Goal: Information Seeking & Learning: Learn about a topic

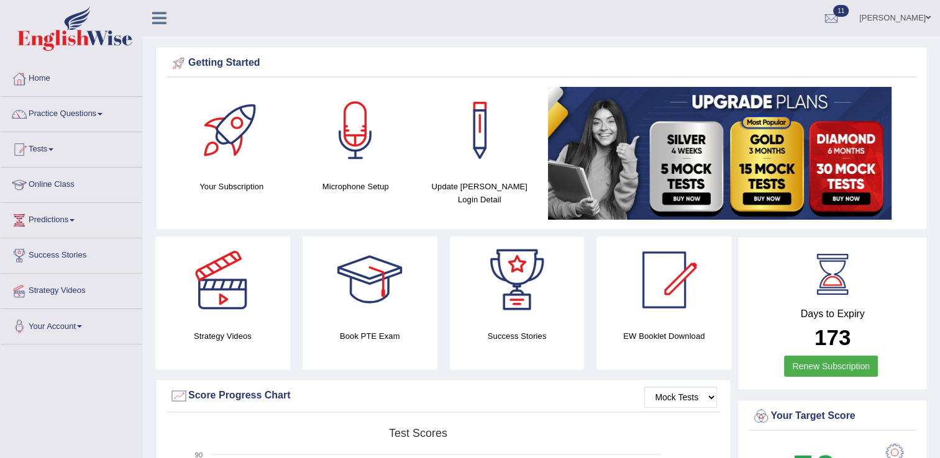
click at [101, 116] on link "Practice Questions" at bounding box center [72, 112] width 142 height 31
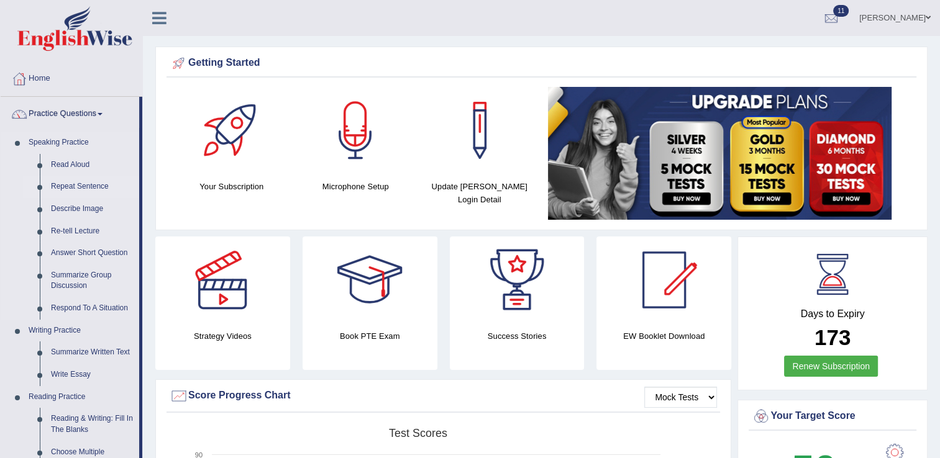
click at [78, 188] on link "Repeat Sentence" at bounding box center [92, 187] width 94 height 22
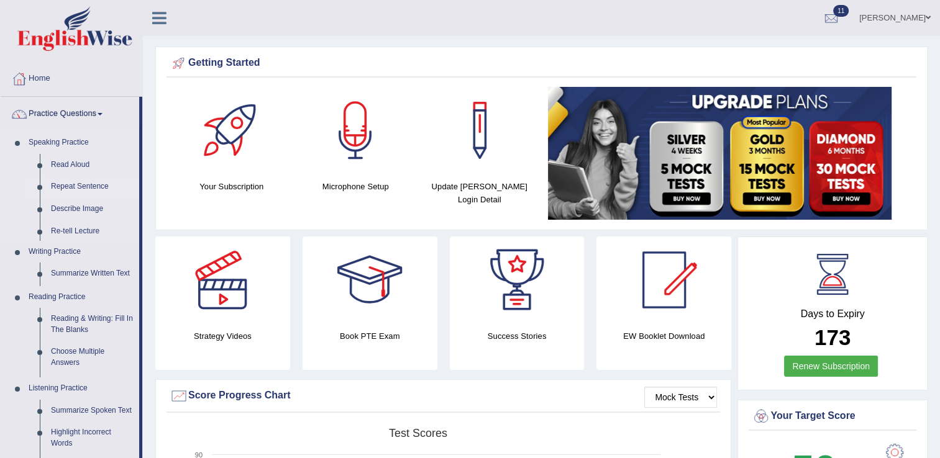
click at [78, 188] on link "Repeat Sentence" at bounding box center [92, 187] width 94 height 22
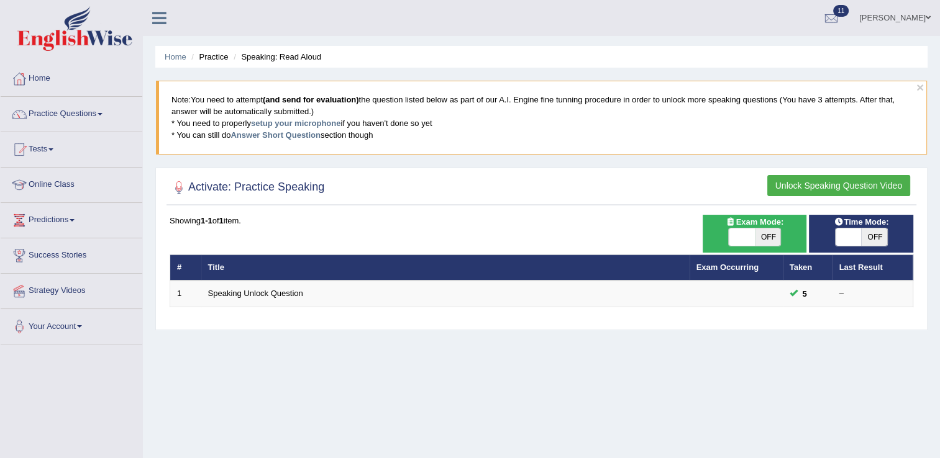
click at [746, 235] on span at bounding box center [742, 237] width 26 height 17
checkbox input "true"
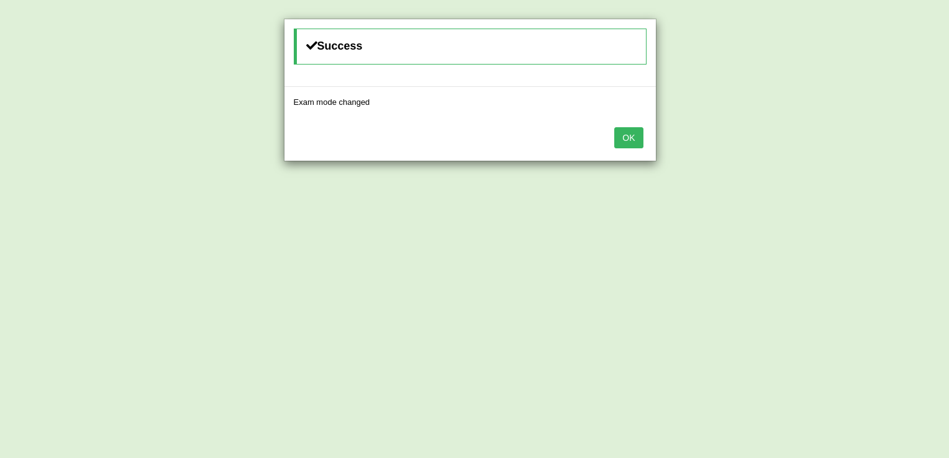
click at [625, 134] on button "OK" at bounding box center [628, 137] width 29 height 21
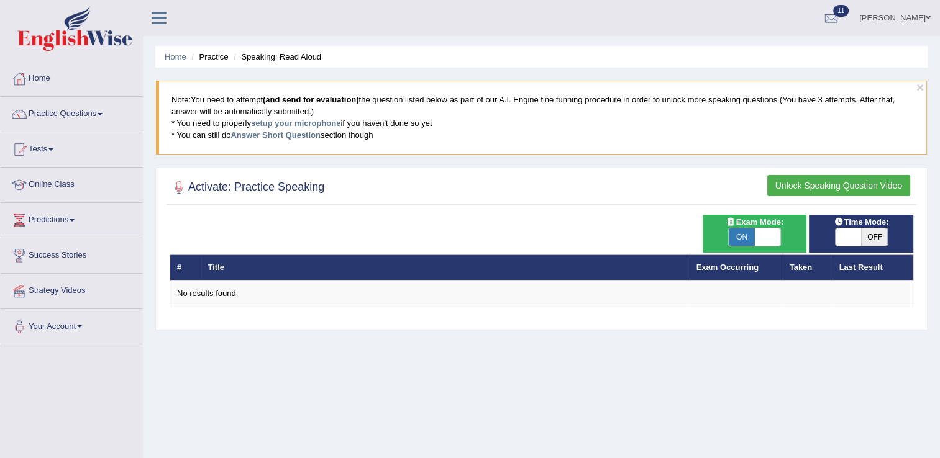
click at [847, 240] on span at bounding box center [848, 237] width 26 height 17
checkbox input "true"
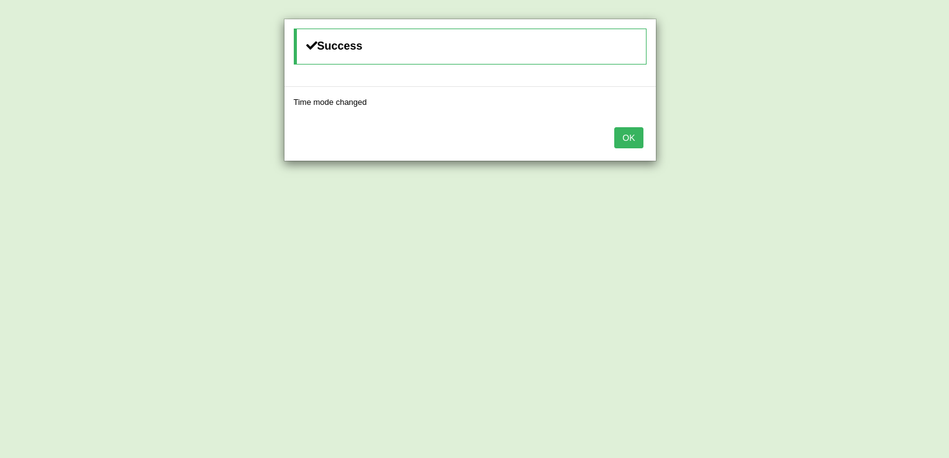
click at [631, 137] on button "OK" at bounding box center [628, 137] width 29 height 21
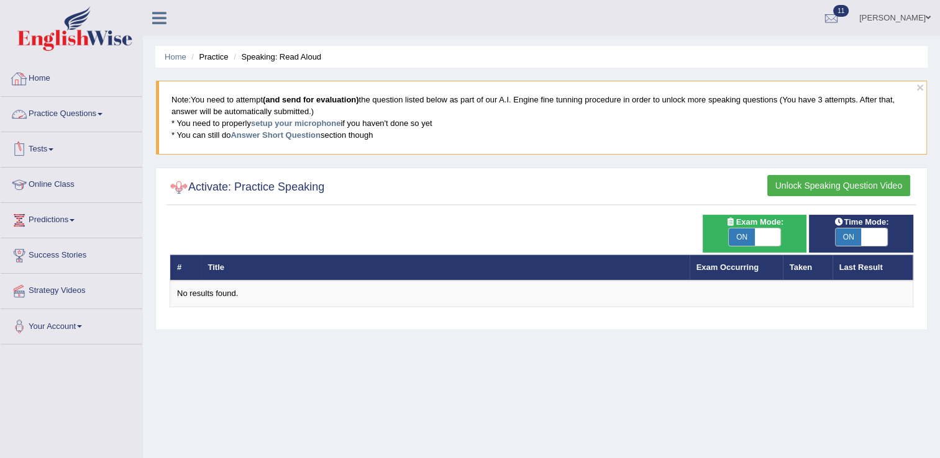
click at [76, 122] on link "Practice Questions" at bounding box center [72, 112] width 142 height 31
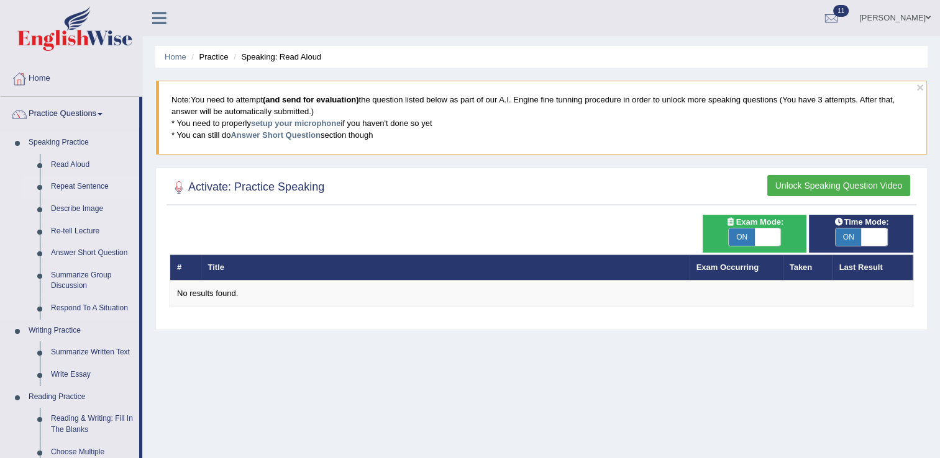
click at [69, 190] on link "Repeat Sentence" at bounding box center [92, 187] width 94 height 22
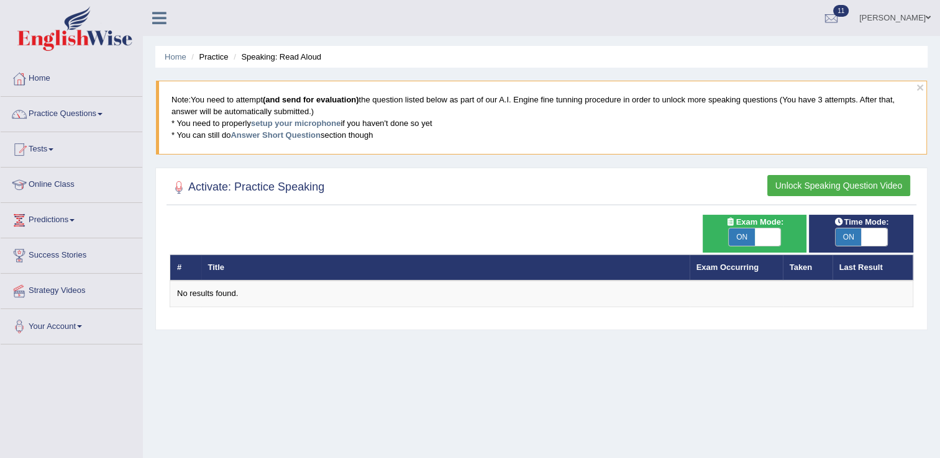
click at [759, 240] on span at bounding box center [768, 237] width 26 height 17
checkbox input "false"
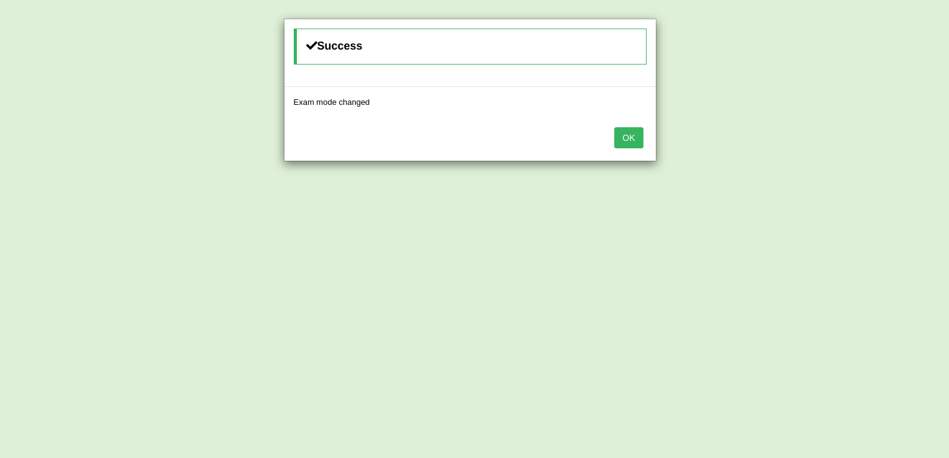
click at [758, 238] on div "Success Exam mode changed OK" at bounding box center [474, 229] width 949 height 458
click at [624, 133] on button "OK" at bounding box center [628, 137] width 29 height 21
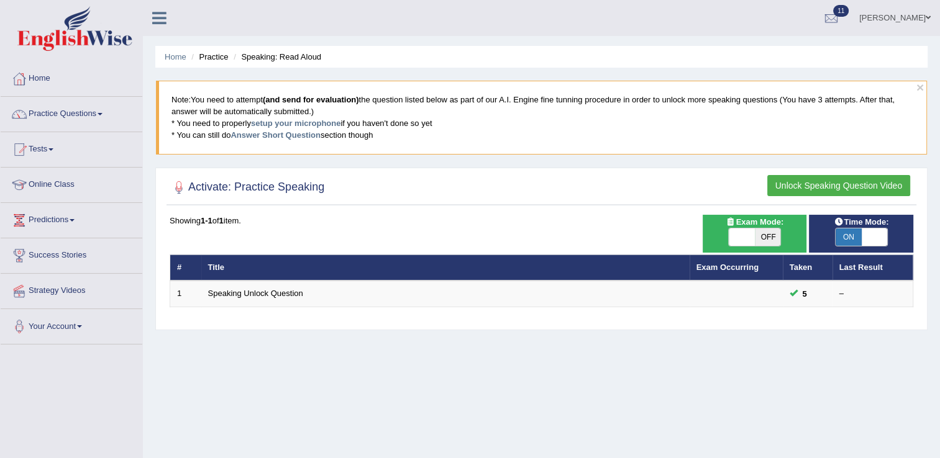
click at [842, 237] on span "ON" at bounding box center [848, 237] width 26 height 17
checkbox input "false"
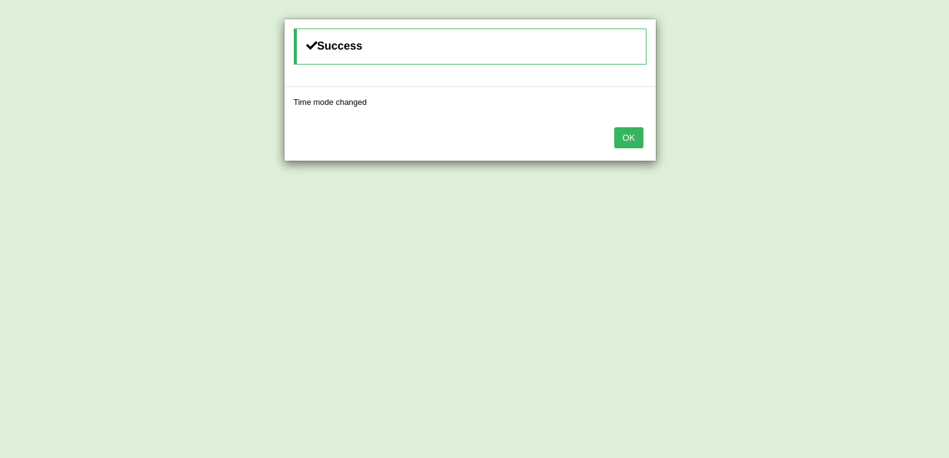
click at [630, 137] on button "OK" at bounding box center [628, 137] width 29 height 21
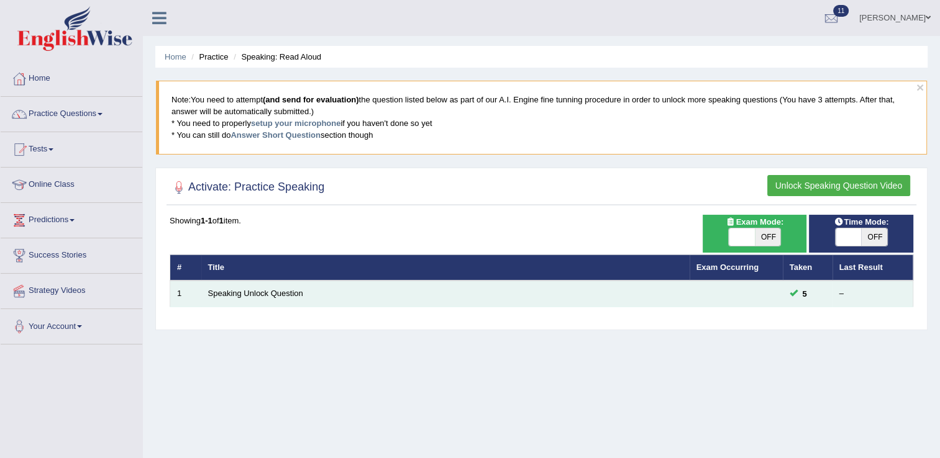
click at [284, 284] on td "Speaking Unlock Question" at bounding box center [445, 294] width 488 height 26
click at [235, 294] on link "Speaking Unlock Question" at bounding box center [255, 293] width 95 height 9
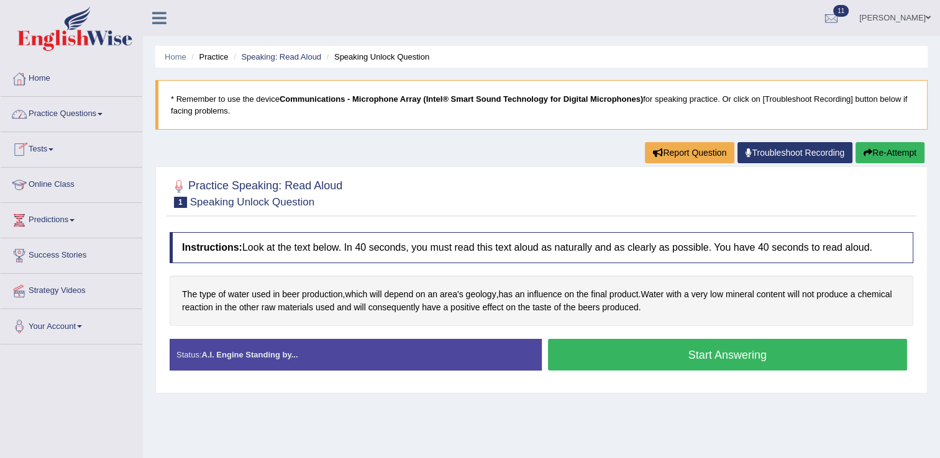
click at [84, 108] on link "Practice Questions" at bounding box center [72, 112] width 142 height 31
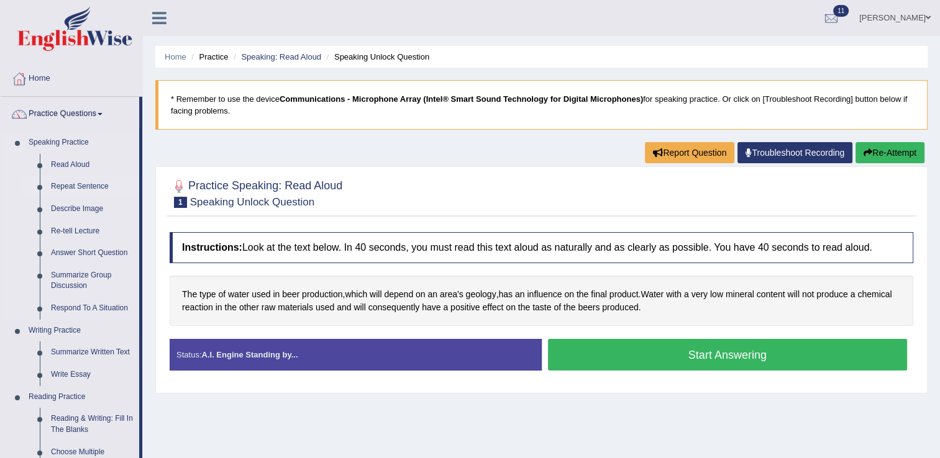
click at [87, 186] on link "Repeat Sentence" at bounding box center [92, 187] width 94 height 22
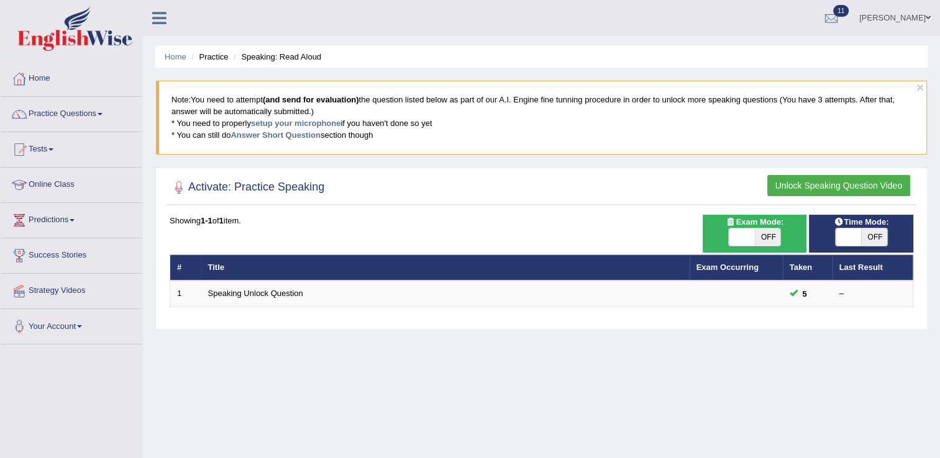
click at [860, 175] on button "Unlock Speaking Question Video" at bounding box center [838, 185] width 143 height 21
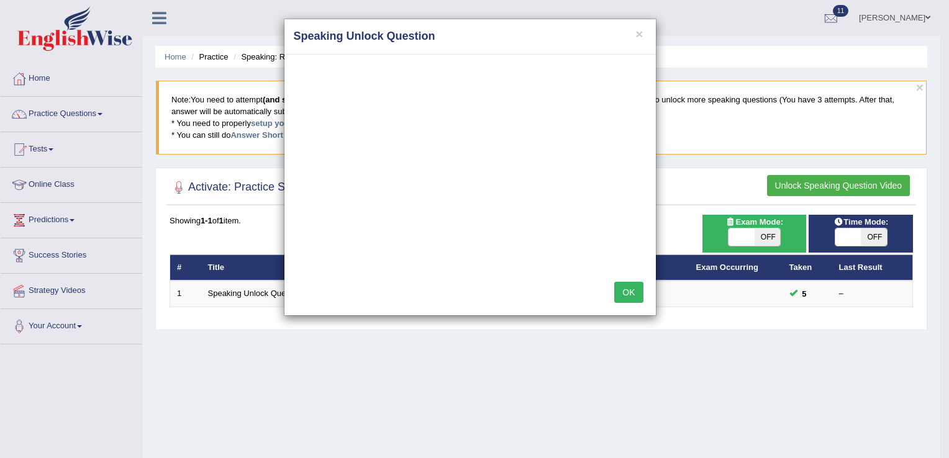
click at [481, 403] on div "× Speaking Unlock Question OK" at bounding box center [474, 229] width 949 height 458
click at [631, 289] on button "OK" at bounding box center [628, 292] width 29 height 21
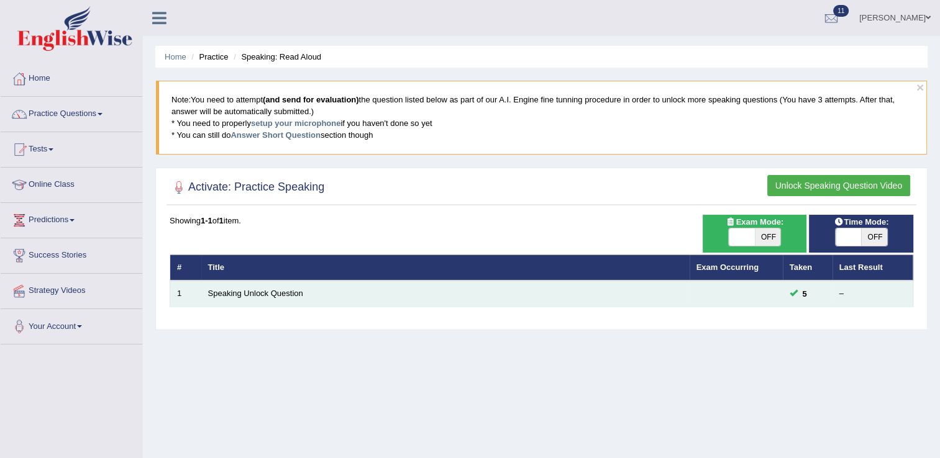
click at [243, 297] on td "Speaking Unlock Question" at bounding box center [445, 294] width 488 height 26
click at [273, 291] on link "Speaking Unlock Question" at bounding box center [255, 293] width 95 height 9
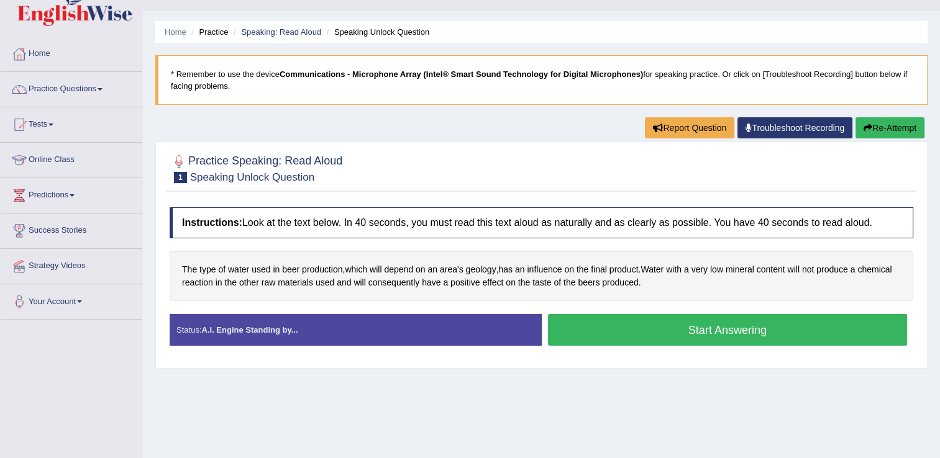
scroll to position [50, 0]
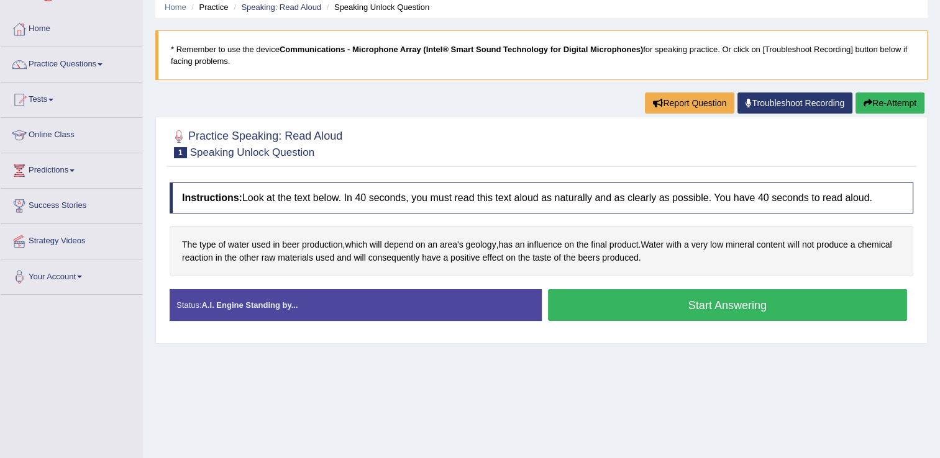
click at [727, 305] on button "Start Answering" at bounding box center [728, 305] width 360 height 32
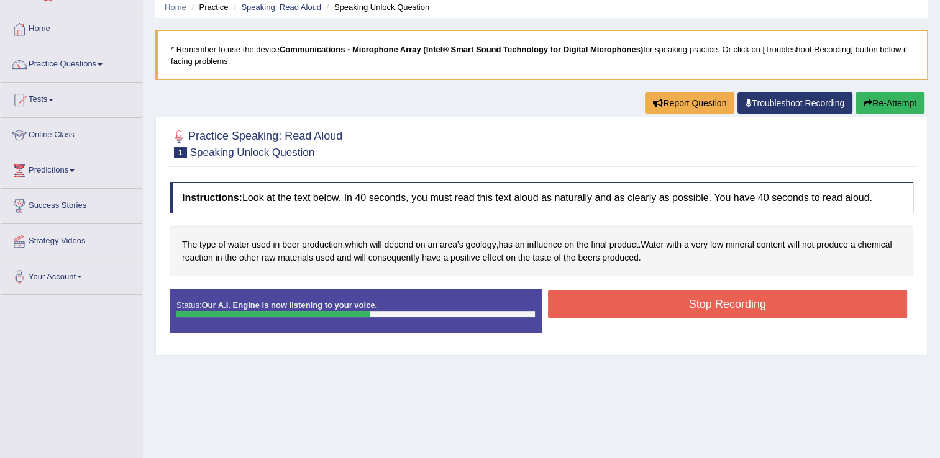
click at [727, 305] on button "Stop Recording" at bounding box center [728, 304] width 360 height 29
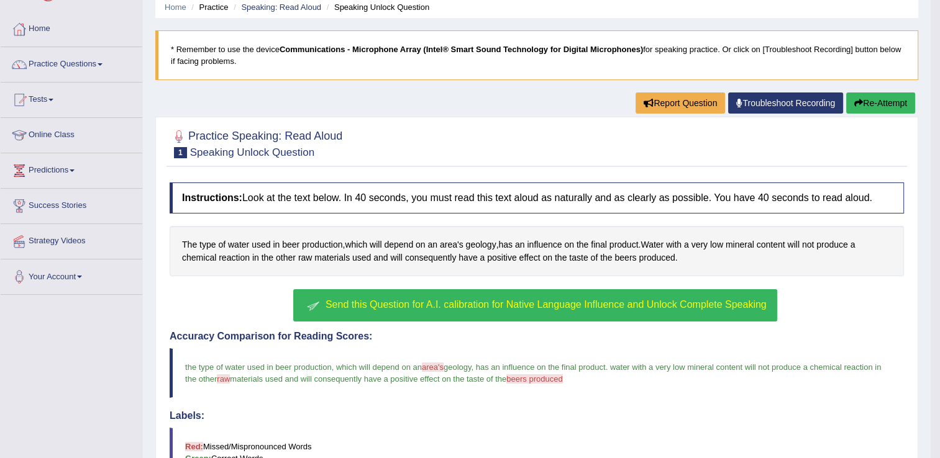
click at [665, 303] on span "Send this Question for A.I. calibration for Native Language Influence and Unloc…" at bounding box center [545, 304] width 441 height 11
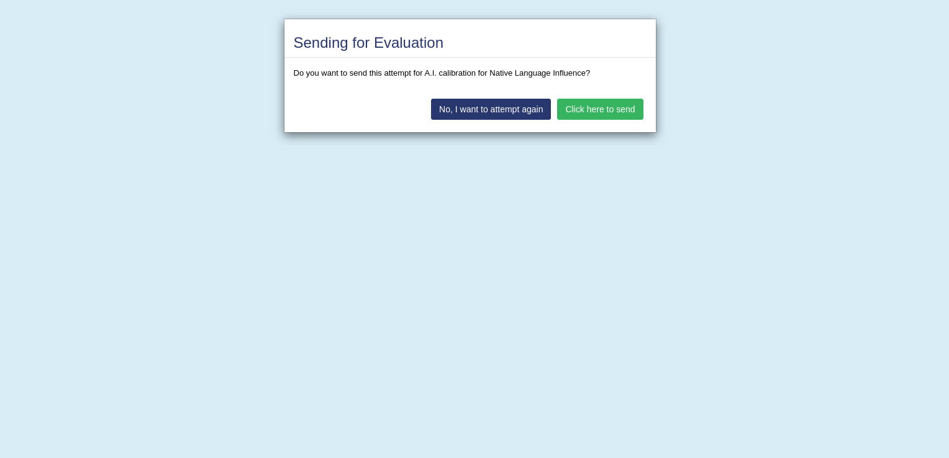
click at [612, 105] on button "Click here to send" at bounding box center [600, 109] width 86 height 21
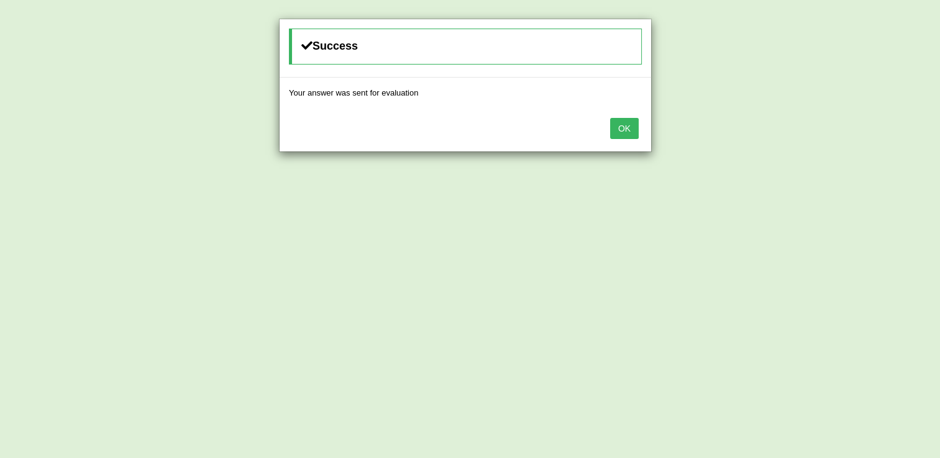
click at [629, 129] on button "OK" at bounding box center [624, 128] width 29 height 21
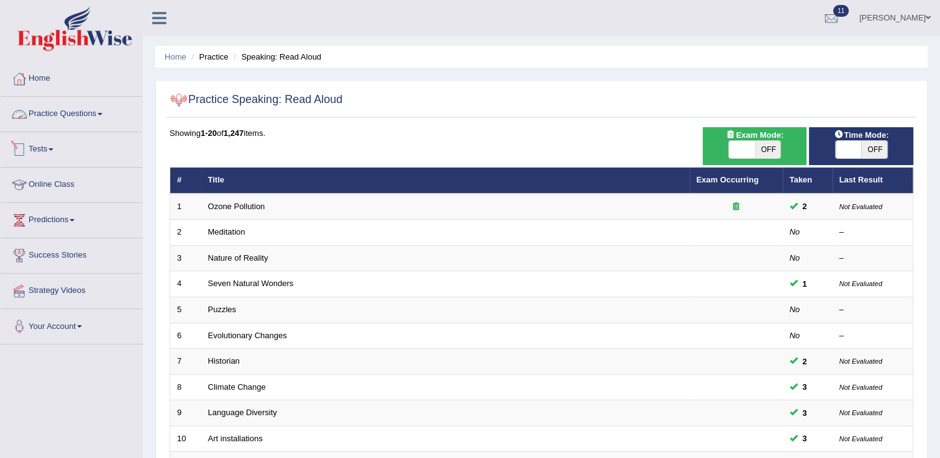
click at [97, 115] on link "Practice Questions" at bounding box center [72, 112] width 142 height 31
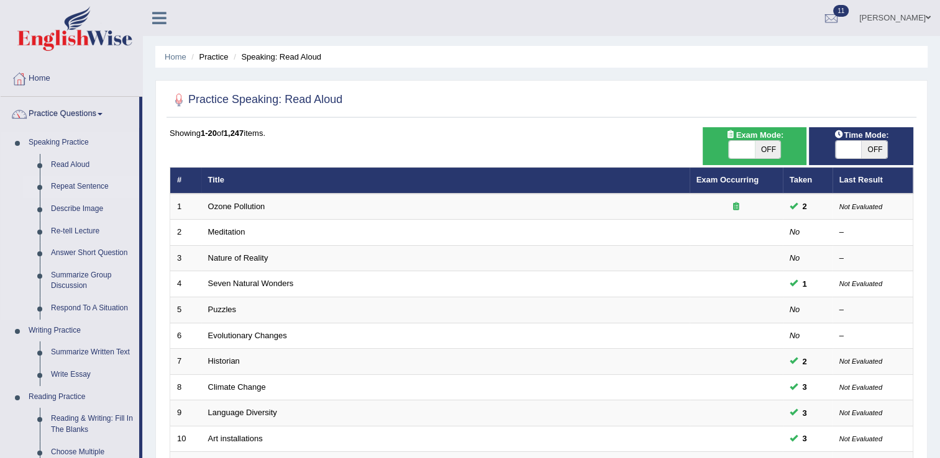
click at [101, 186] on link "Repeat Sentence" at bounding box center [92, 187] width 94 height 22
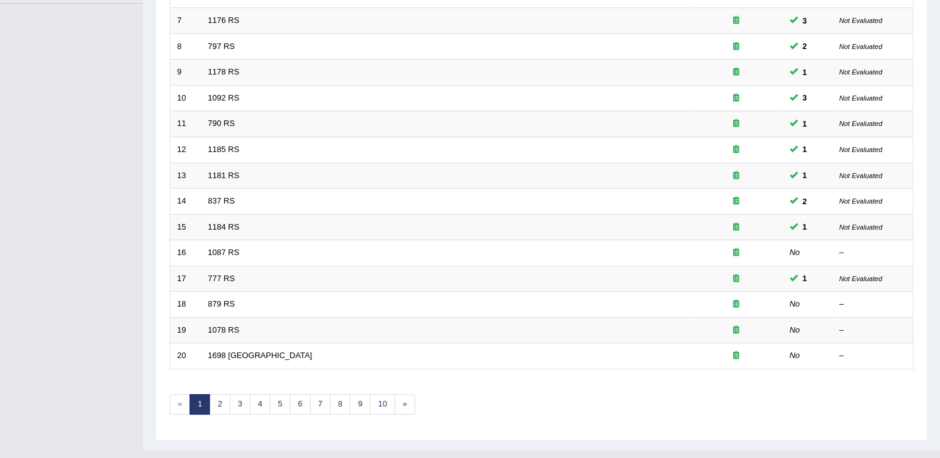
scroll to position [360, 0]
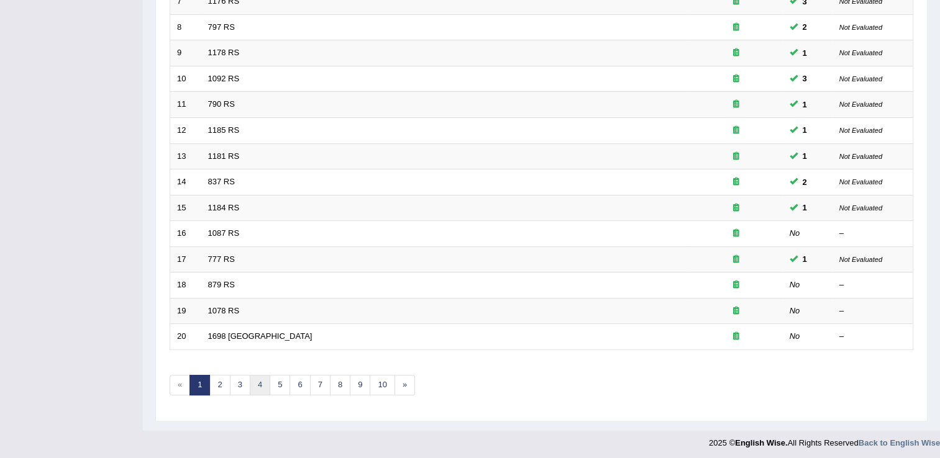
click at [266, 386] on link "4" at bounding box center [260, 385] width 20 height 20
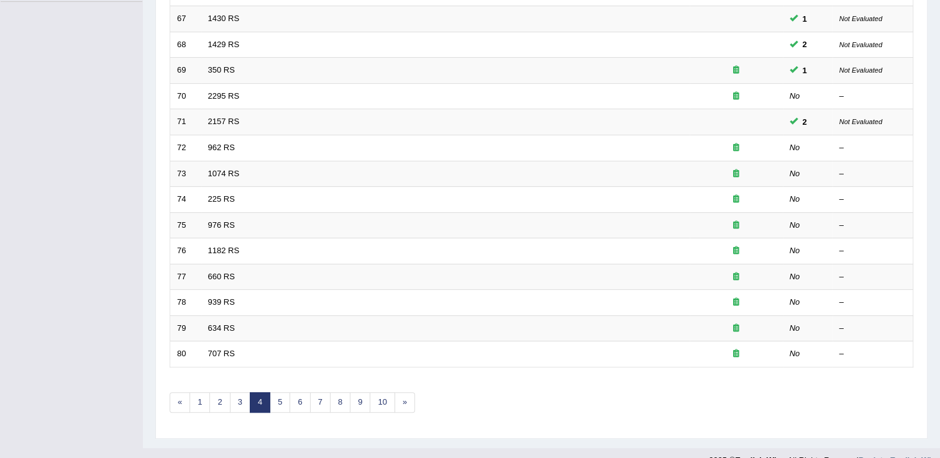
scroll to position [360, 0]
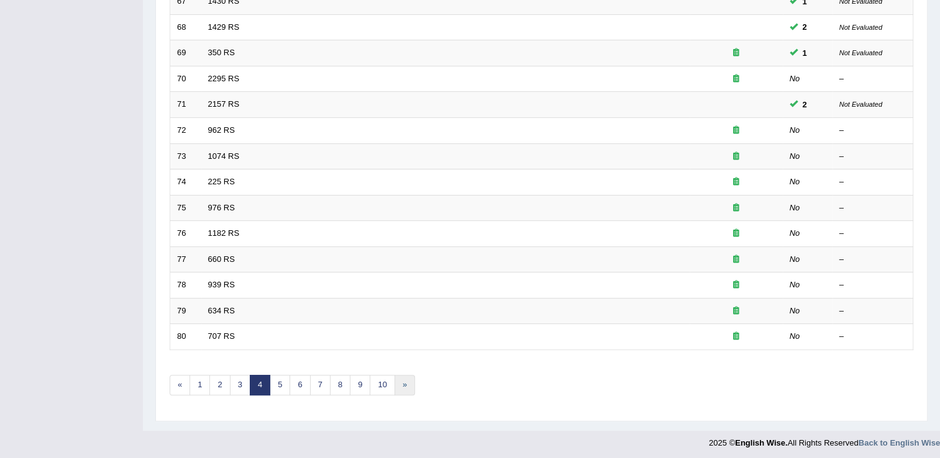
click at [398, 382] on link "»" at bounding box center [404, 385] width 20 height 20
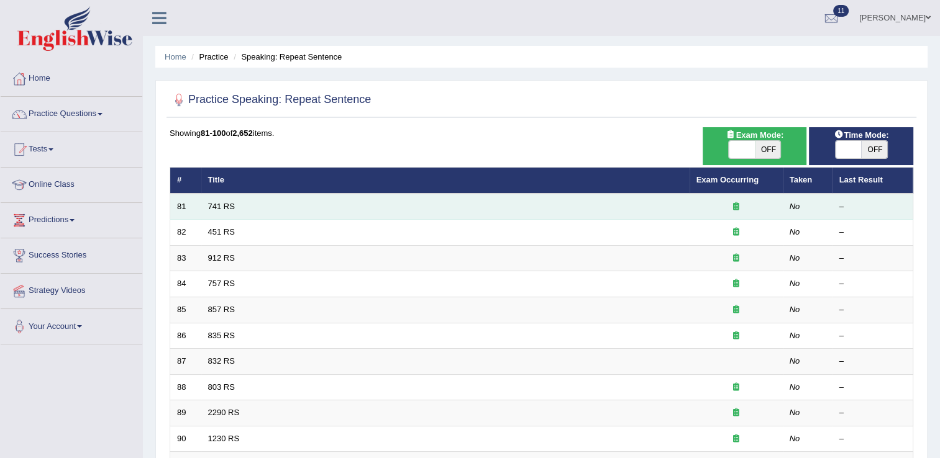
click at [204, 207] on td "741 RS" at bounding box center [445, 207] width 488 height 26
drag, startPoint x: 204, startPoint y: 207, endPoint x: 226, endPoint y: 207, distance: 21.7
click at [226, 207] on link "741 RS" at bounding box center [221, 206] width 27 height 9
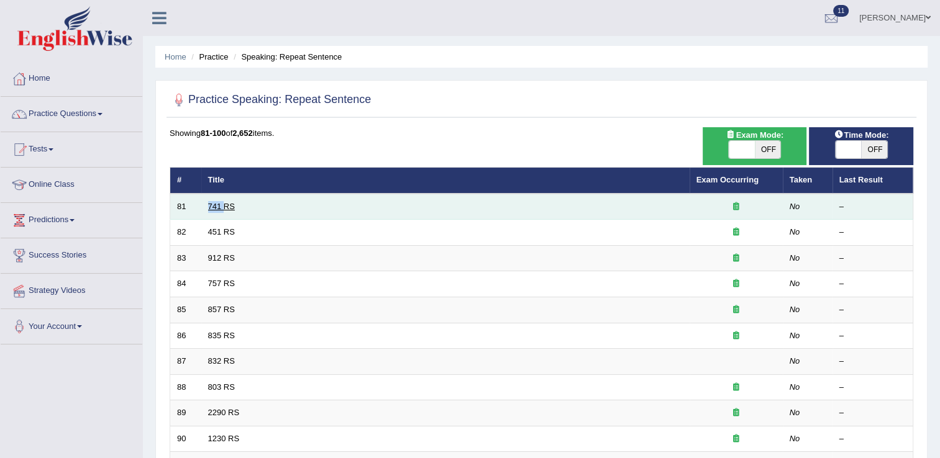
click at [226, 207] on link "741 RS" at bounding box center [221, 206] width 27 height 9
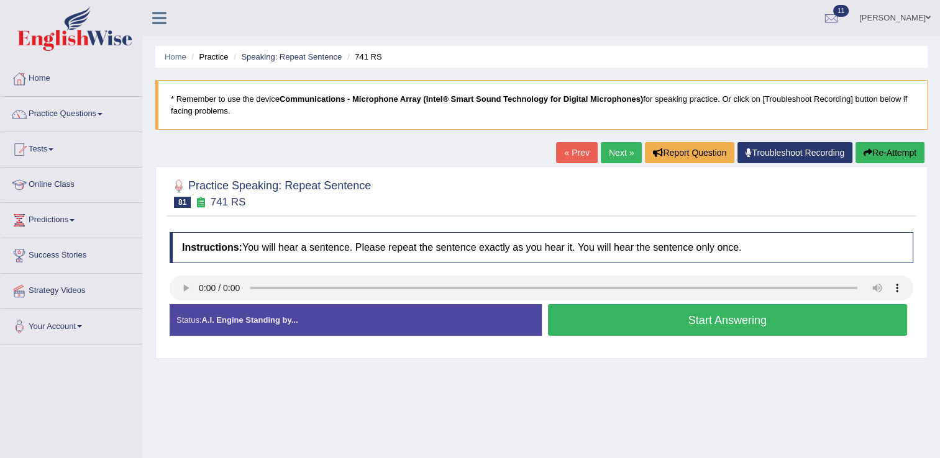
click at [594, 318] on button "Start Answering" at bounding box center [728, 320] width 360 height 32
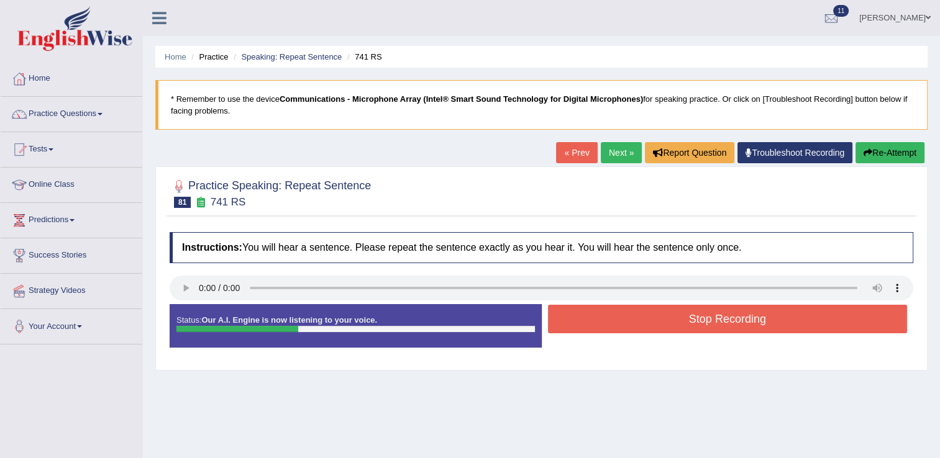
click at [594, 318] on button "Stop Recording" at bounding box center [728, 319] width 360 height 29
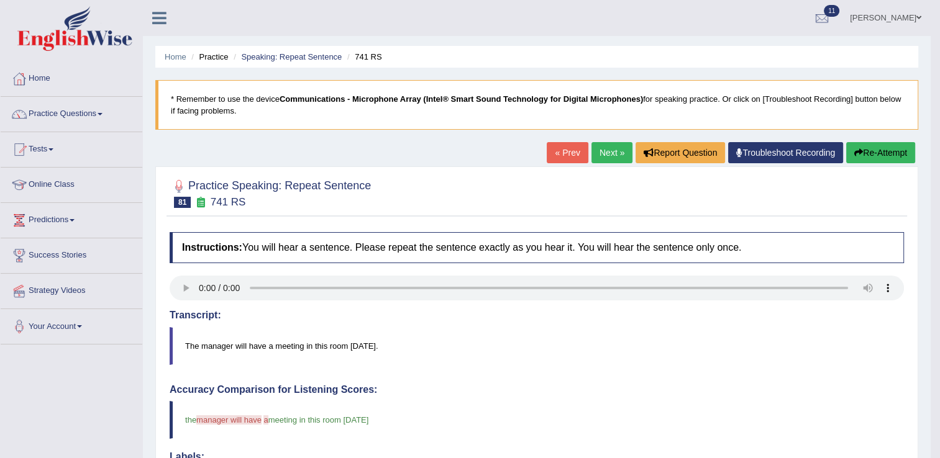
click at [612, 153] on link "Next »" at bounding box center [611, 152] width 41 height 21
